Goal: Information Seeking & Learning: Stay updated

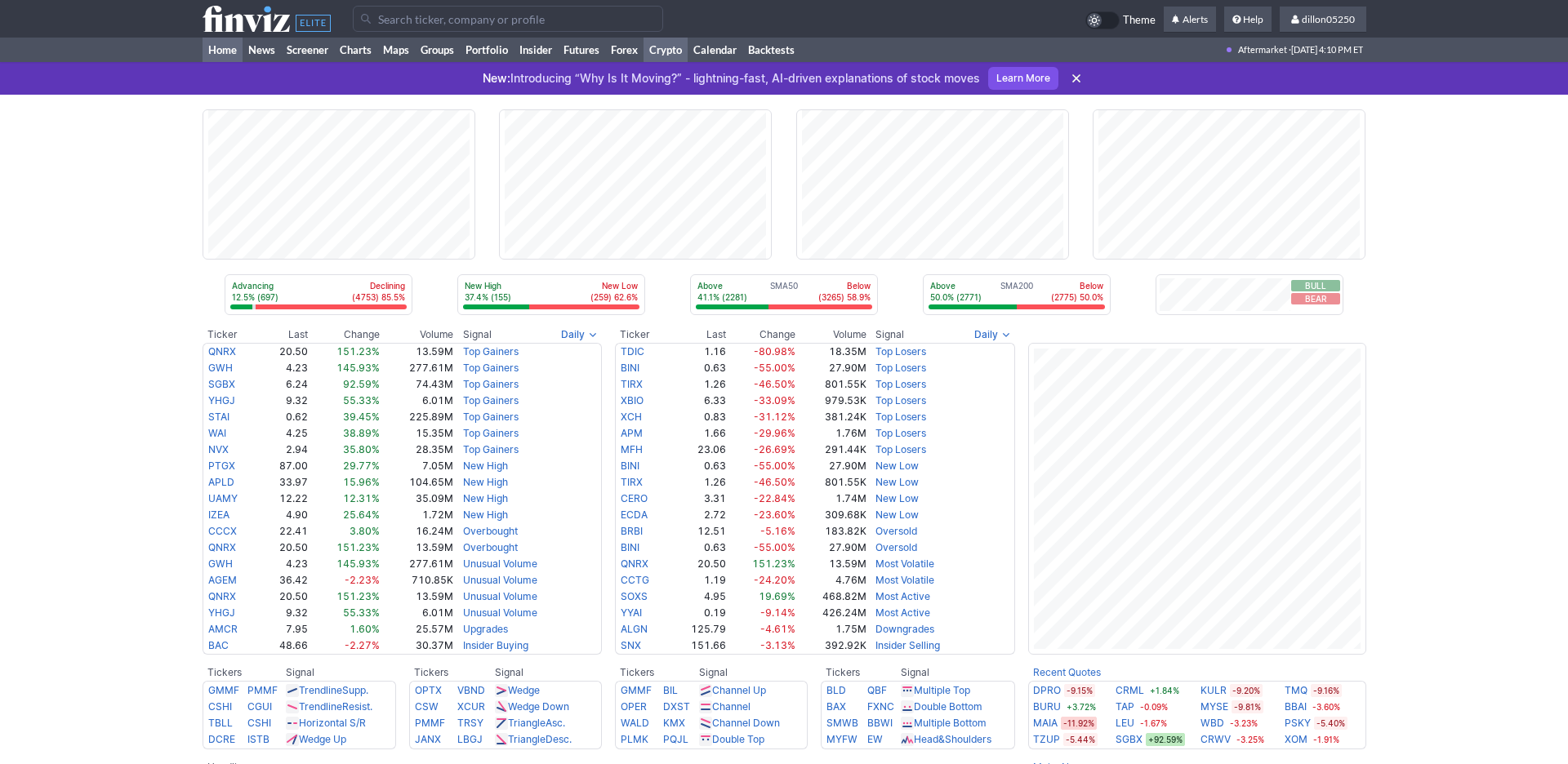
click at [688, 62] on link "Crypto" at bounding box center [666, 49] width 44 height 25
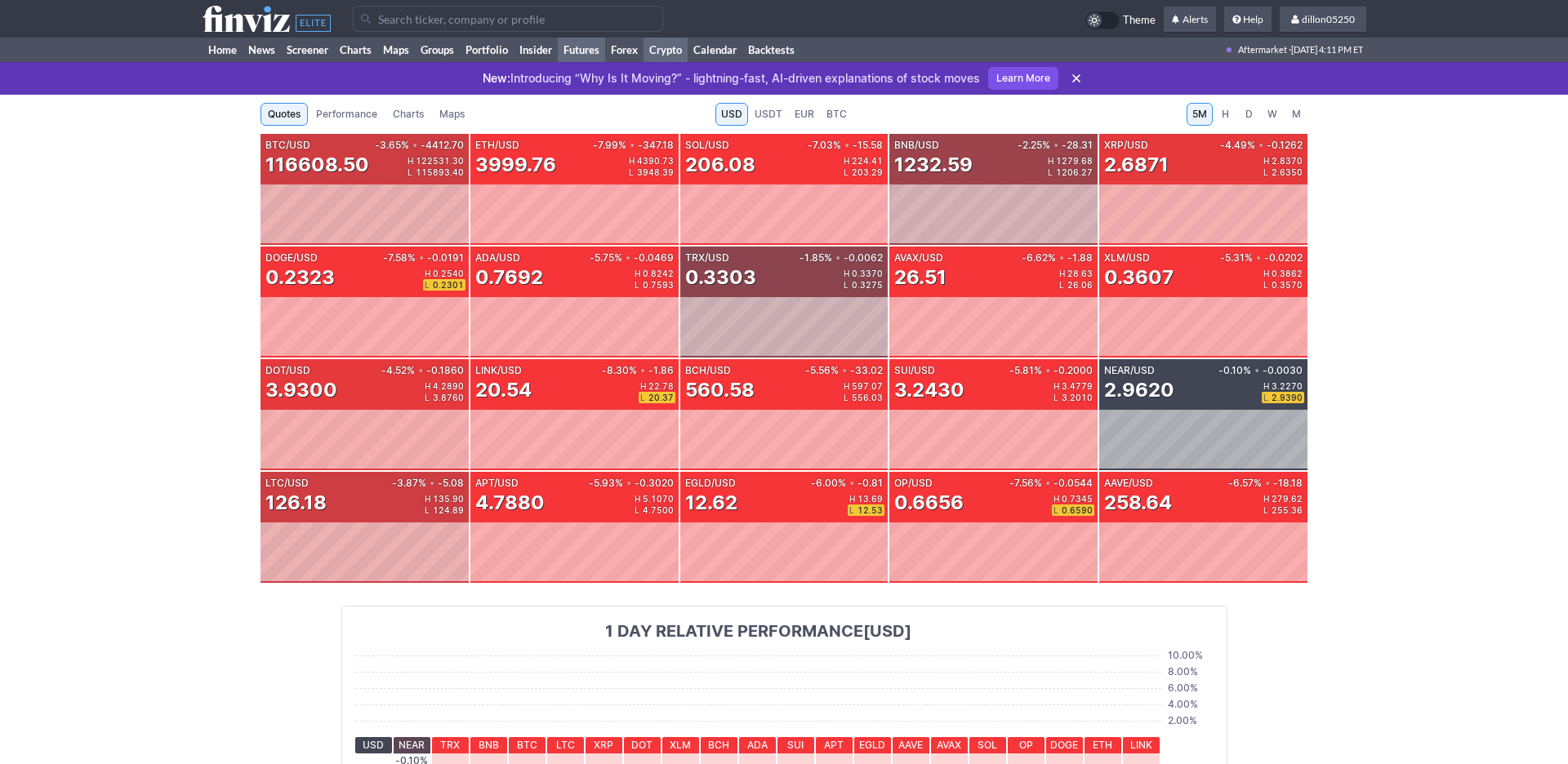
click at [605, 62] on link "Futures" at bounding box center [582, 49] width 47 height 25
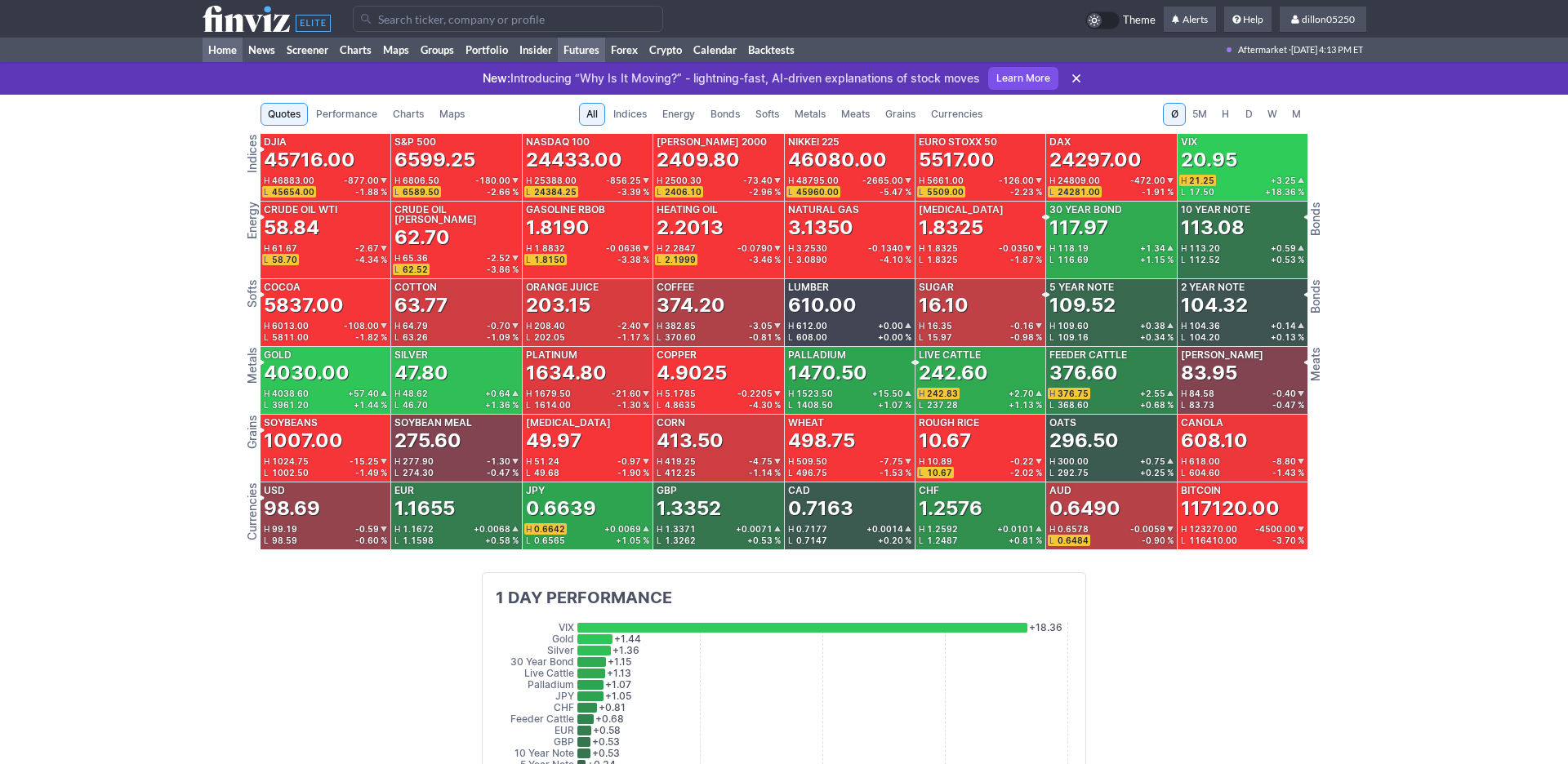
click at [224, 62] on link "Home" at bounding box center [222, 49] width 40 height 25
